Goal: Information Seeking & Learning: Check status

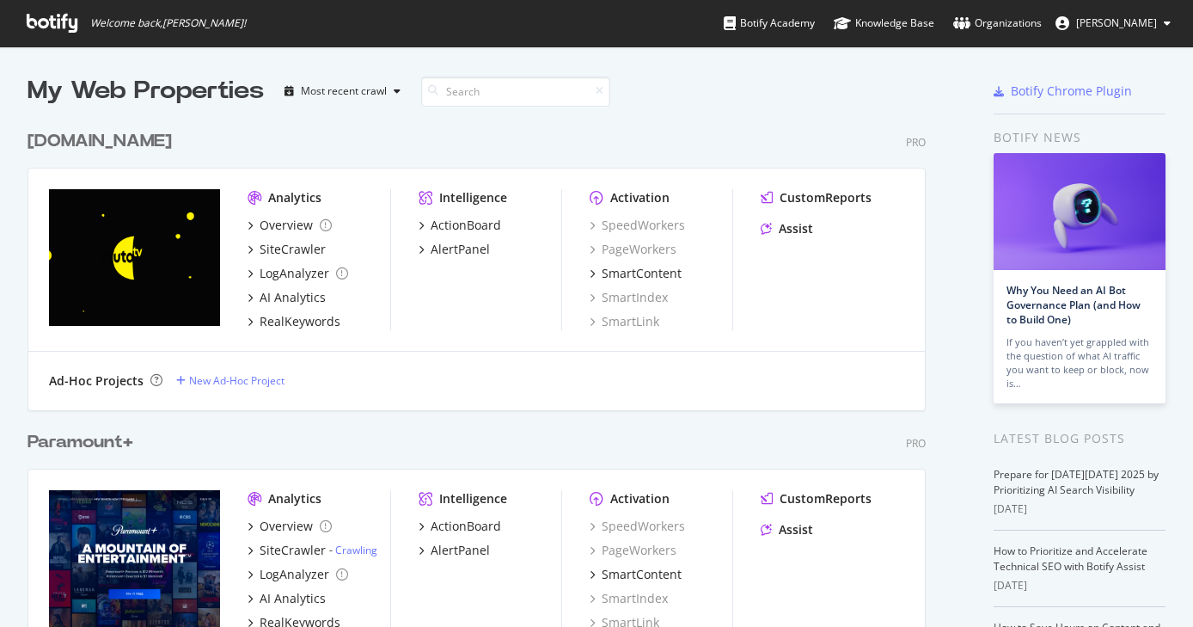
scroll to position [614, 1168]
click at [310, 245] on div "SiteCrawler" at bounding box center [293, 249] width 66 height 17
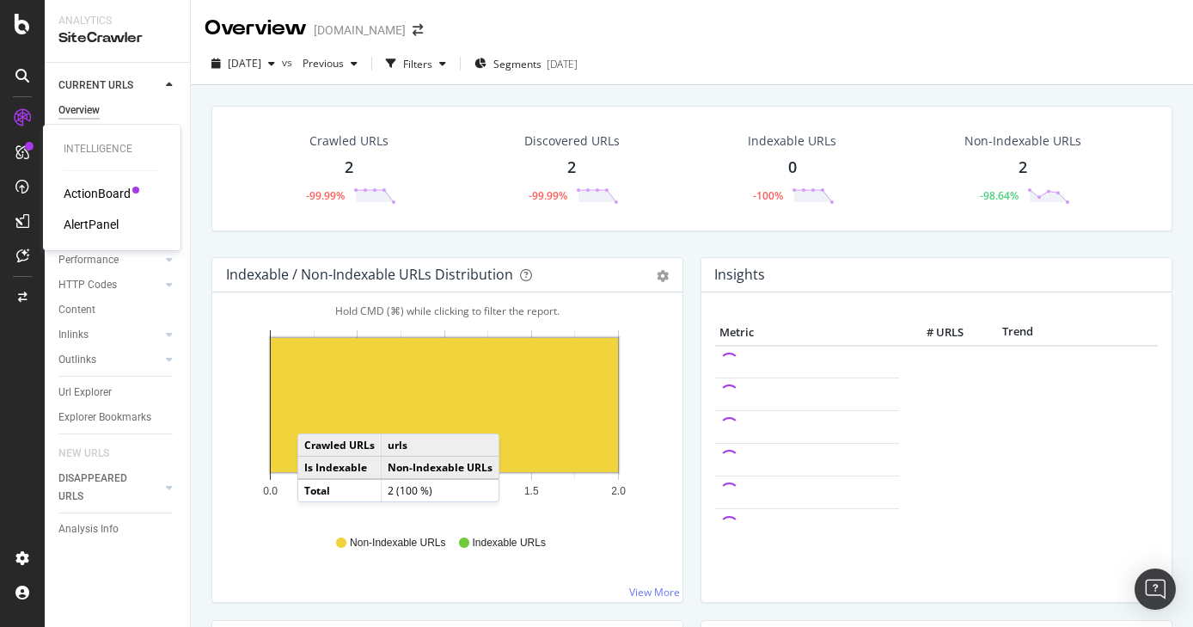
click at [100, 229] on div "AlertPanel" at bounding box center [91, 224] width 55 height 17
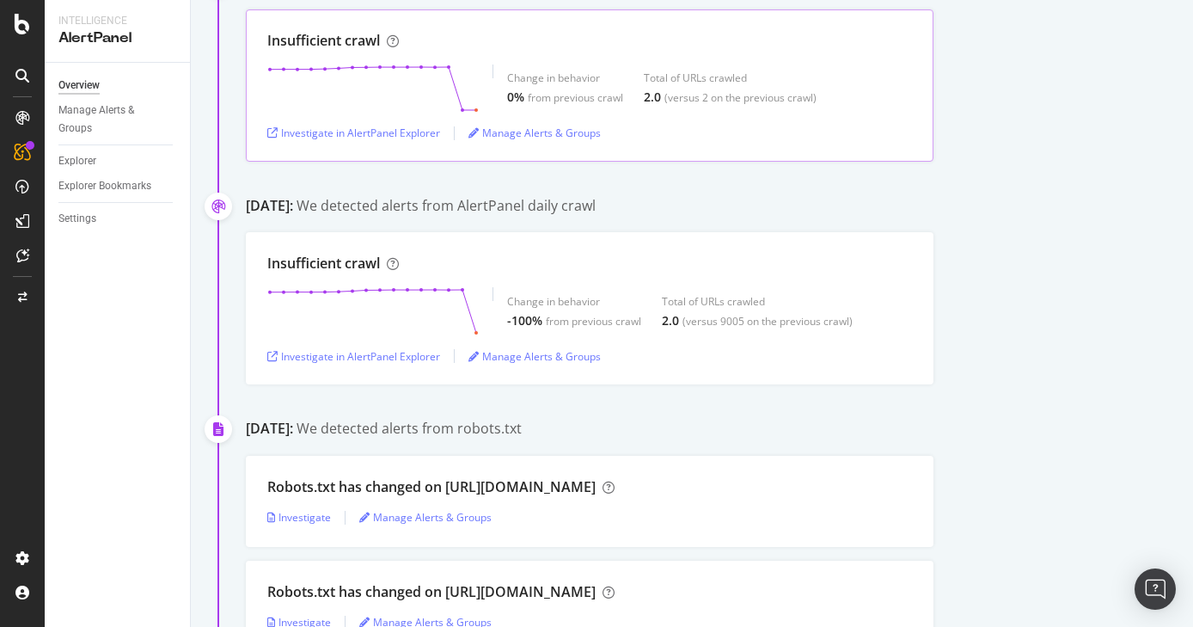
scroll to position [751, 0]
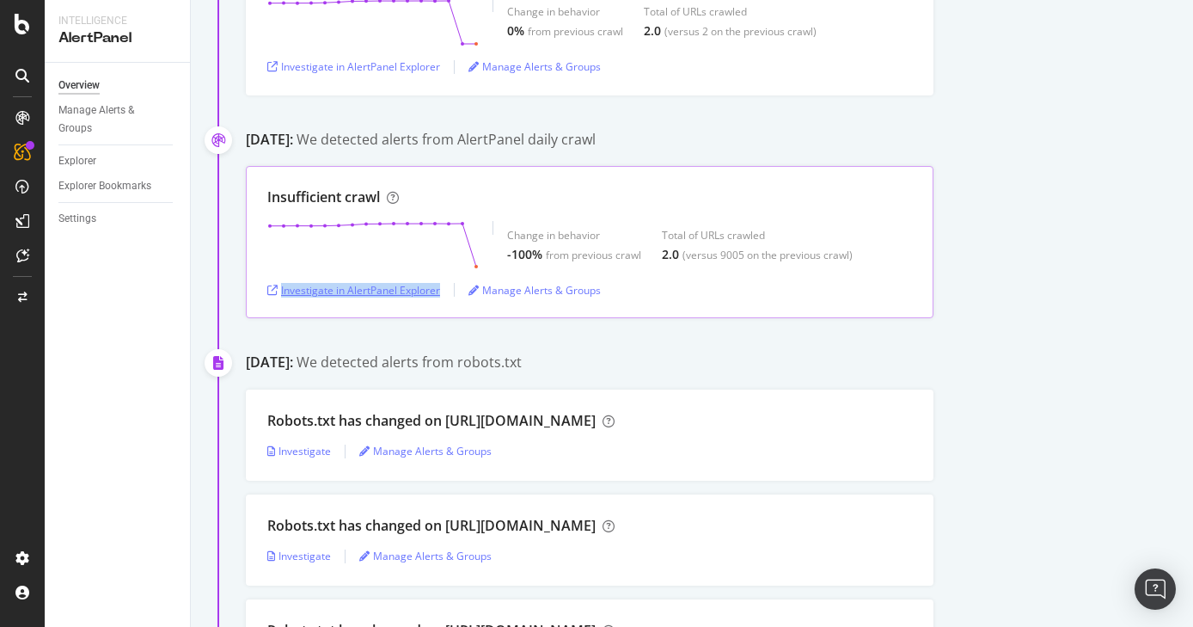
click at [420, 297] on div "Investigate in AlertPanel Explorer" at bounding box center [353, 290] width 173 height 26
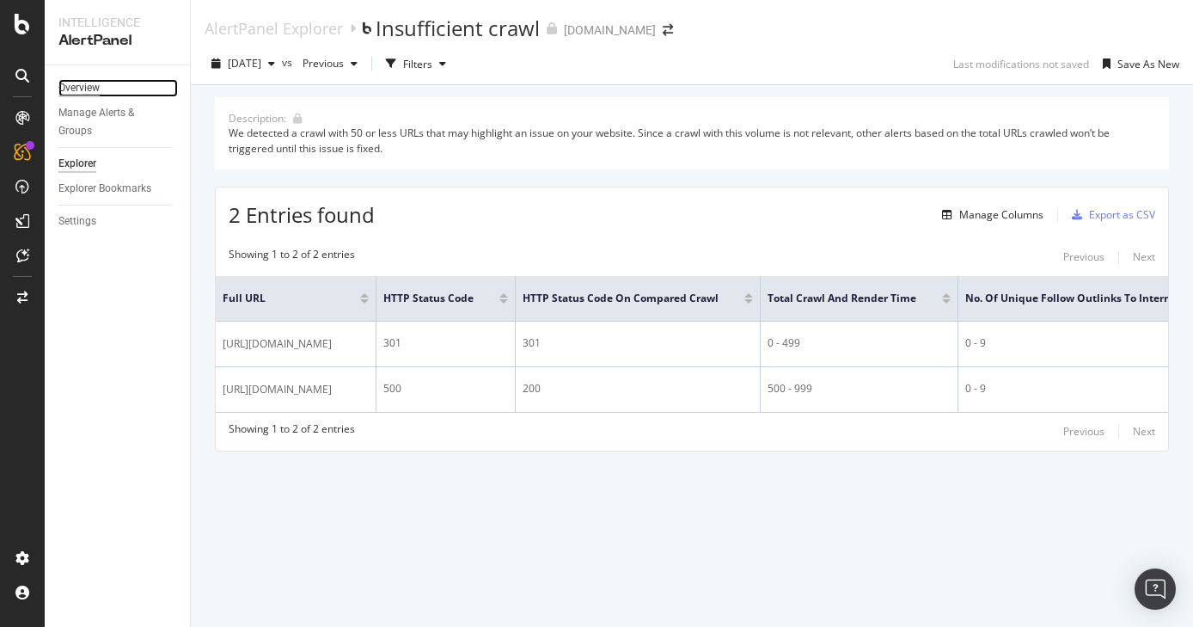
click at [81, 89] on div "Overview" at bounding box center [78, 88] width 41 height 18
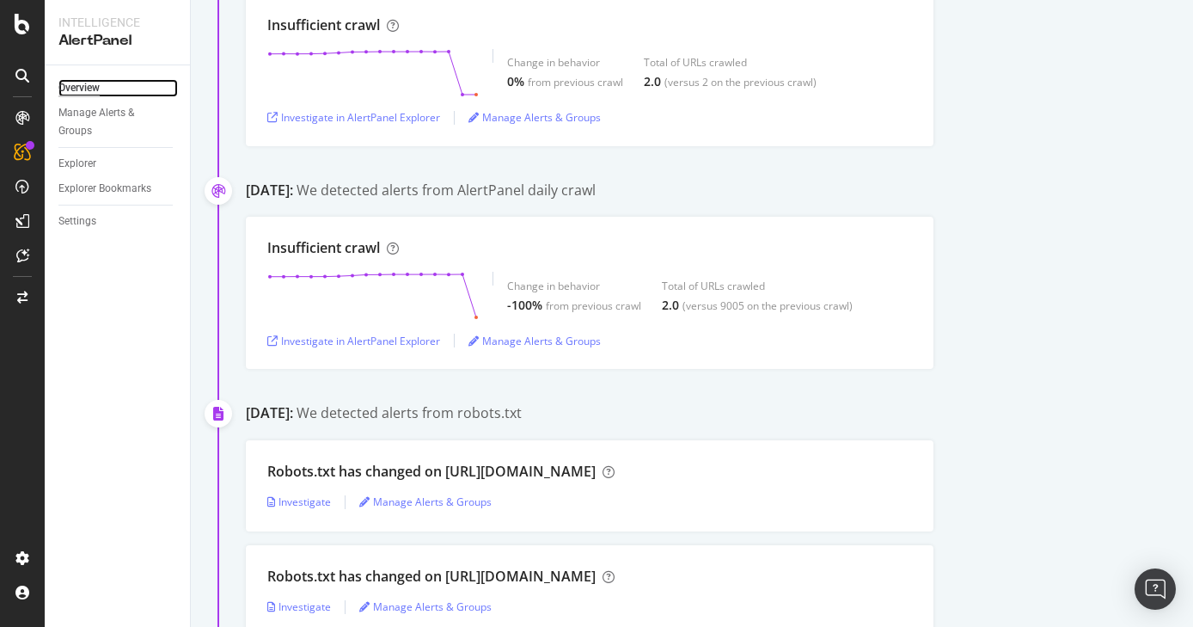
scroll to position [746, 0]
